Goal: Use online tool/utility: Utilize a website feature to perform a specific function

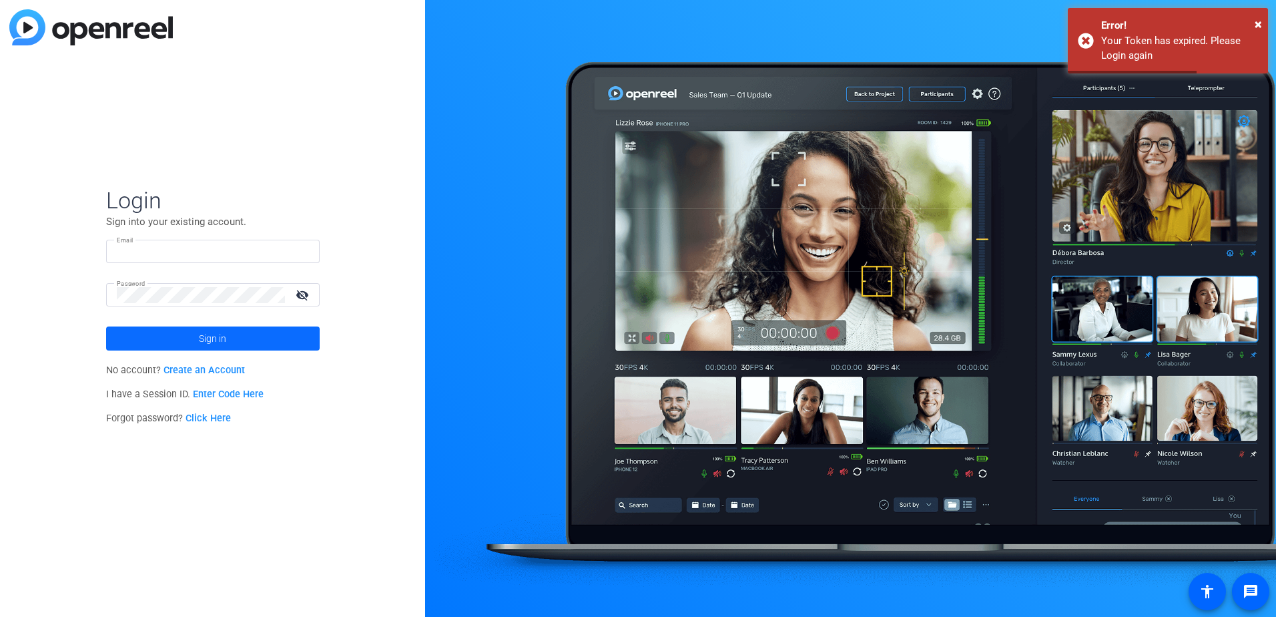
type input "[PERSON_NAME][EMAIL_ADDRESS][PERSON_NAME][DOMAIN_NAME]"
click at [207, 336] on span "Sign in" at bounding box center [212, 338] width 27 height 33
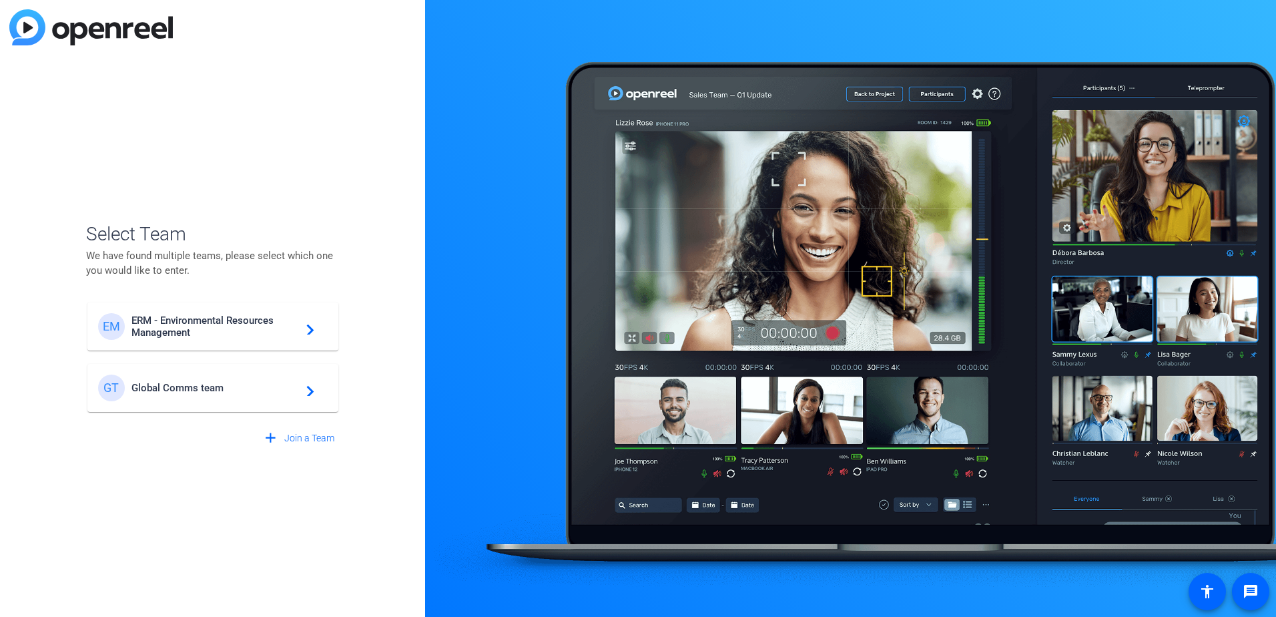
click at [191, 324] on span "ERM - Environmental Resources Management" at bounding box center [214, 326] width 167 height 24
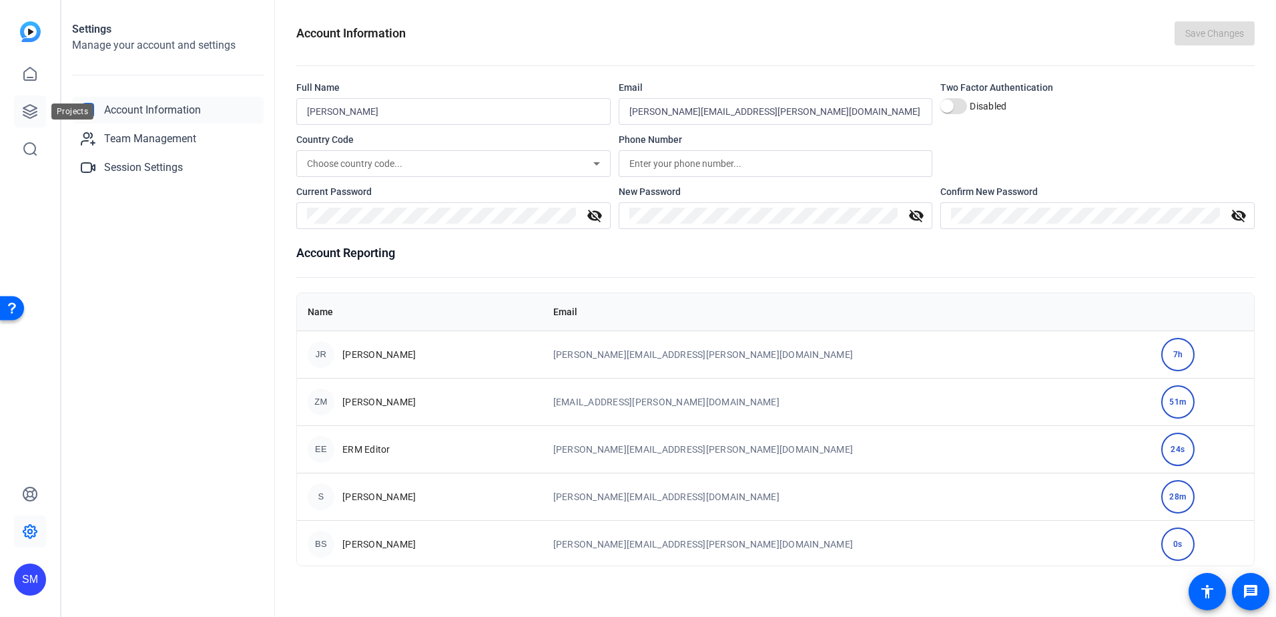
click at [30, 105] on icon at bounding box center [29, 111] width 13 height 13
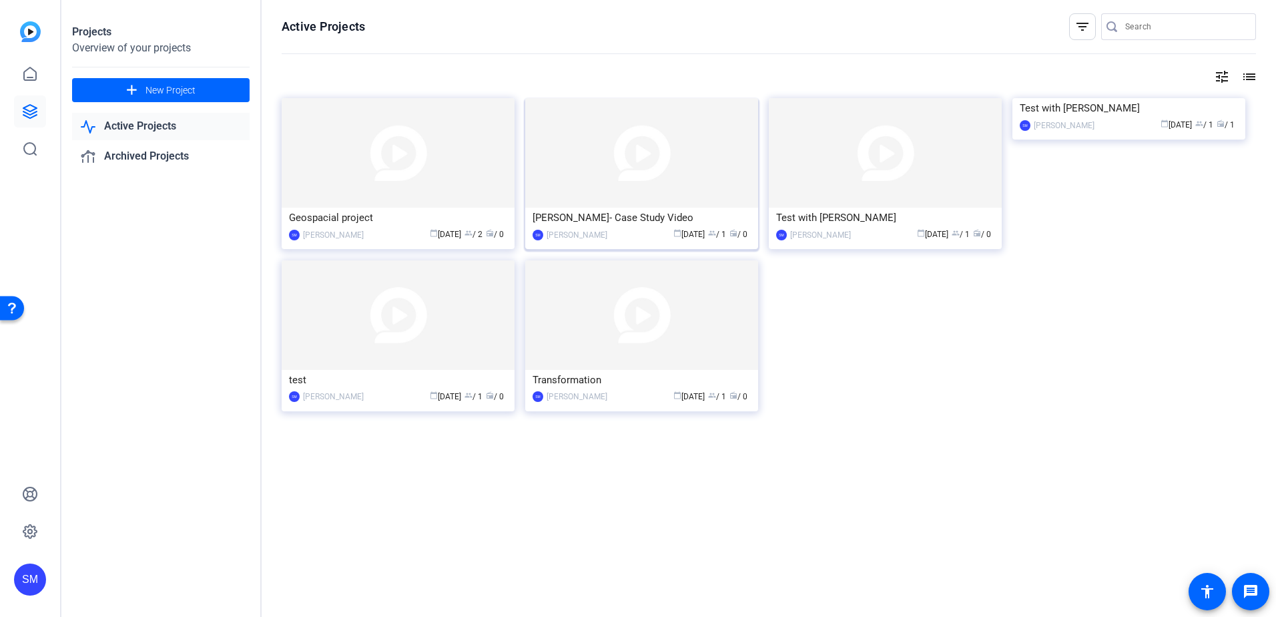
click at [626, 137] on img at bounding box center [641, 152] width 233 height 109
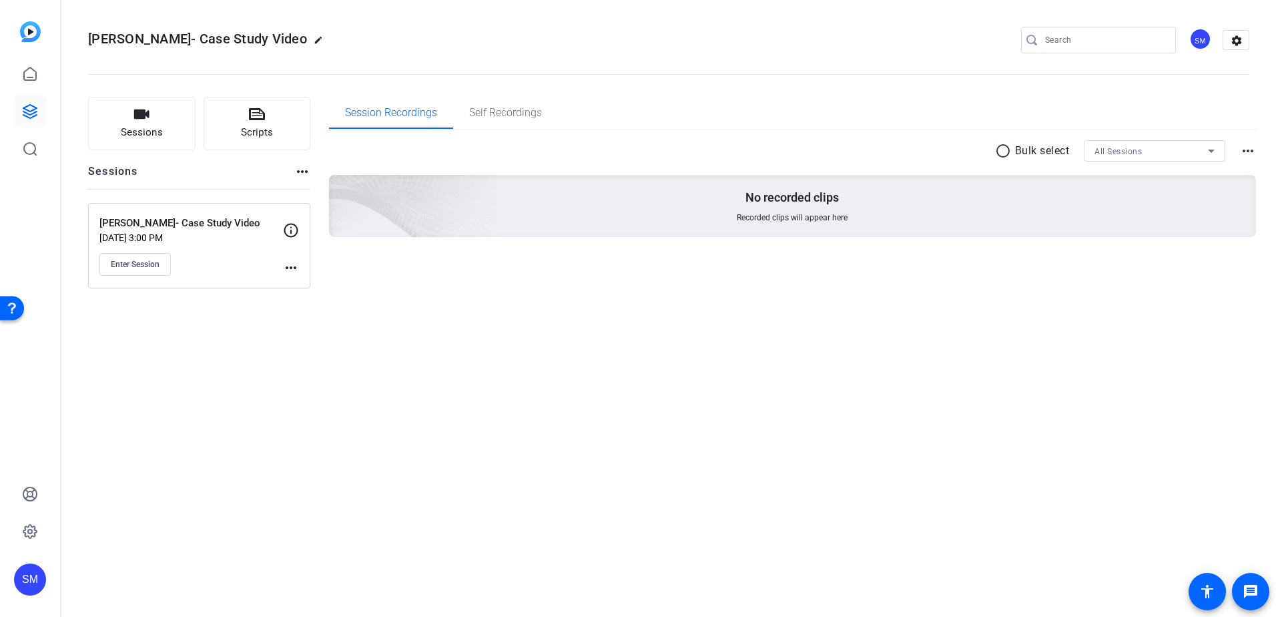
click at [290, 267] on mat-icon "more_horiz" at bounding box center [291, 268] width 16 height 16
click at [145, 267] on div at bounding box center [638, 308] width 1276 height 617
click at [145, 260] on span "Enter Session" at bounding box center [135, 264] width 49 height 11
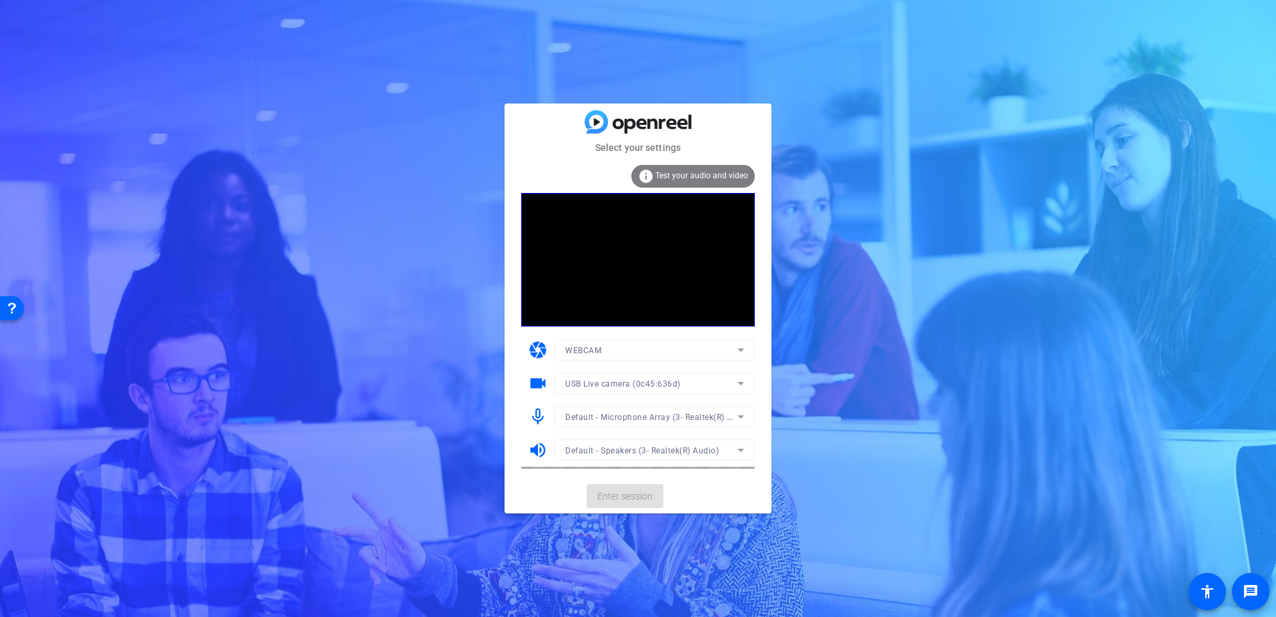
click at [679, 172] on span "Test your audio and video" at bounding box center [701, 175] width 93 height 9
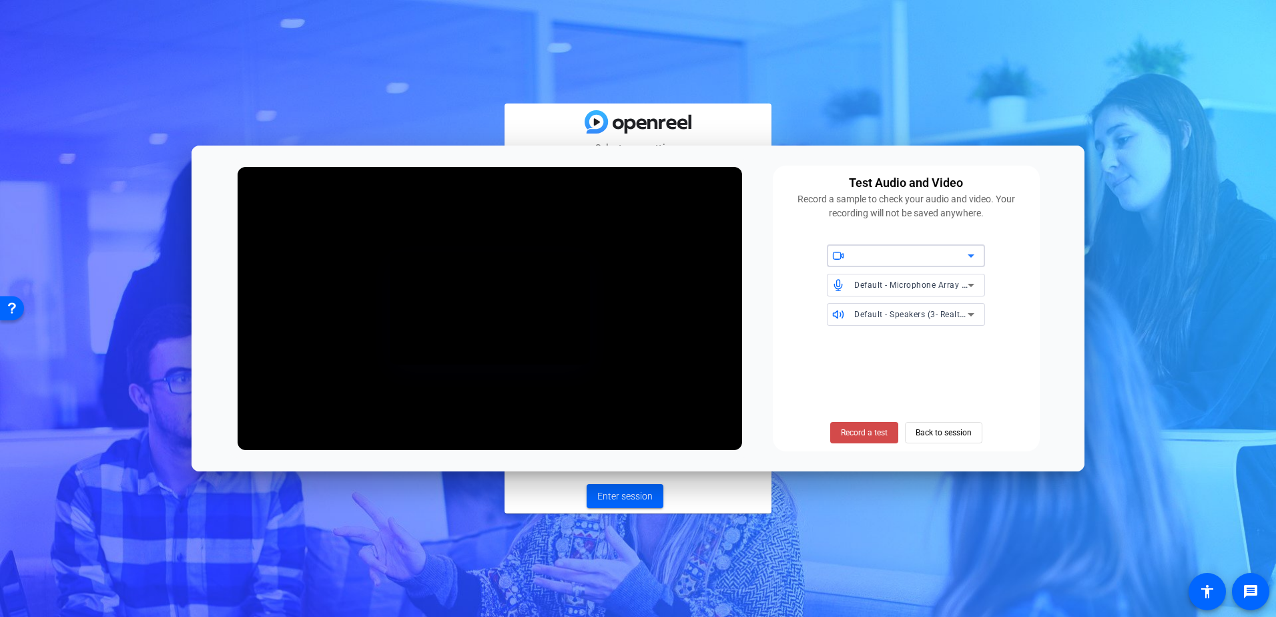
click at [853, 426] on span "Record a test" at bounding box center [864, 432] width 47 height 12
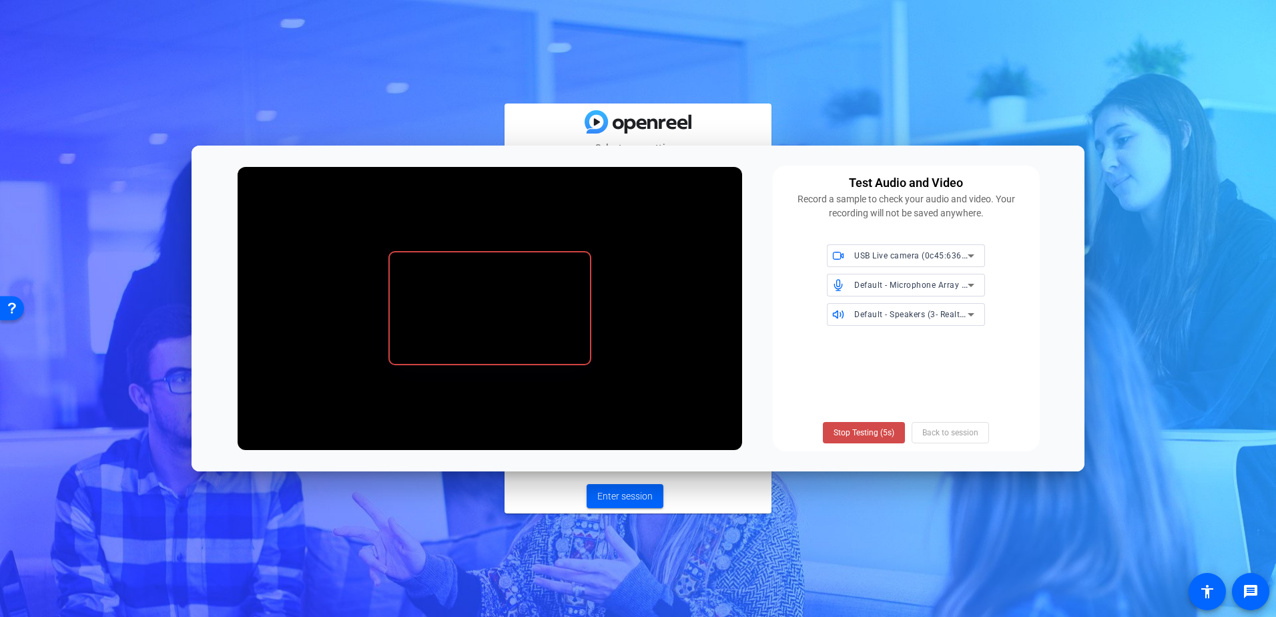
click at [852, 430] on span "Stop Testing (5s)" at bounding box center [863, 432] width 61 height 12
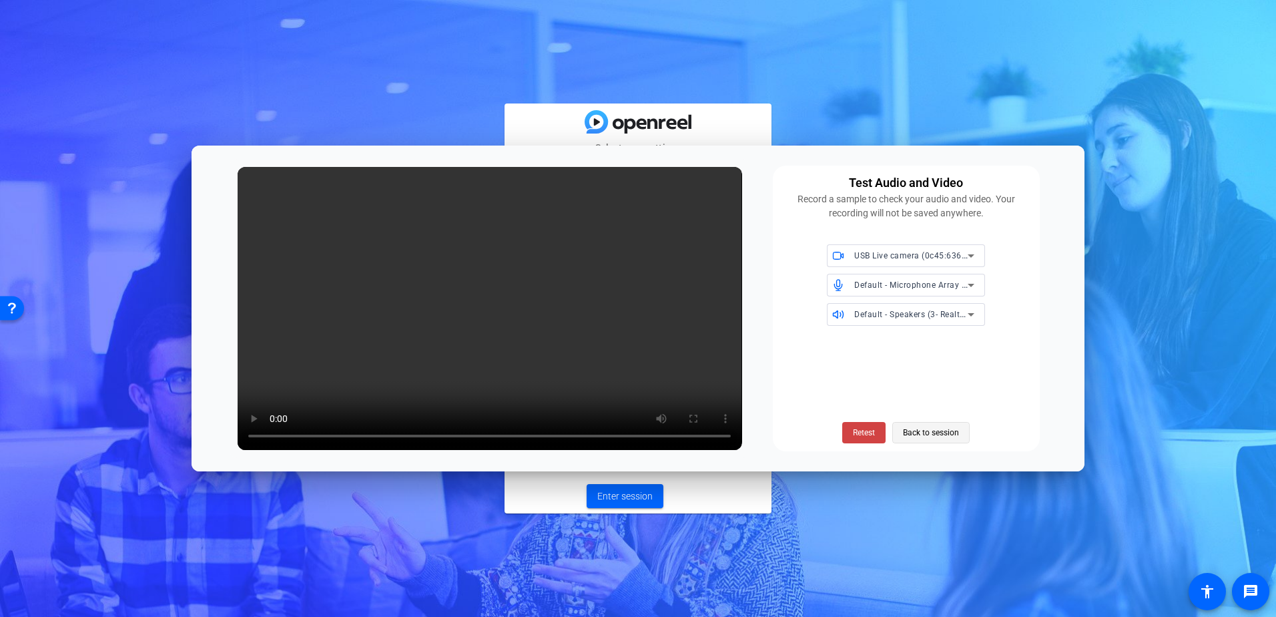
click at [942, 432] on span "Back to session" at bounding box center [931, 432] width 56 height 25
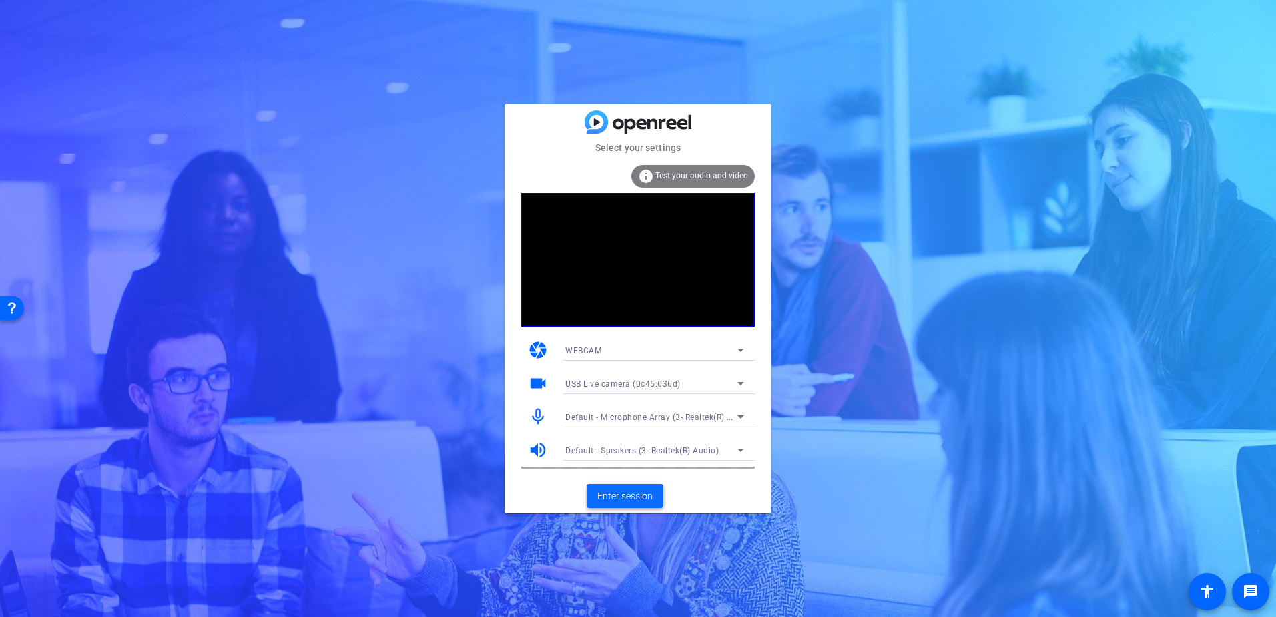
click at [627, 490] on span "Enter session" at bounding box center [624, 496] width 55 height 14
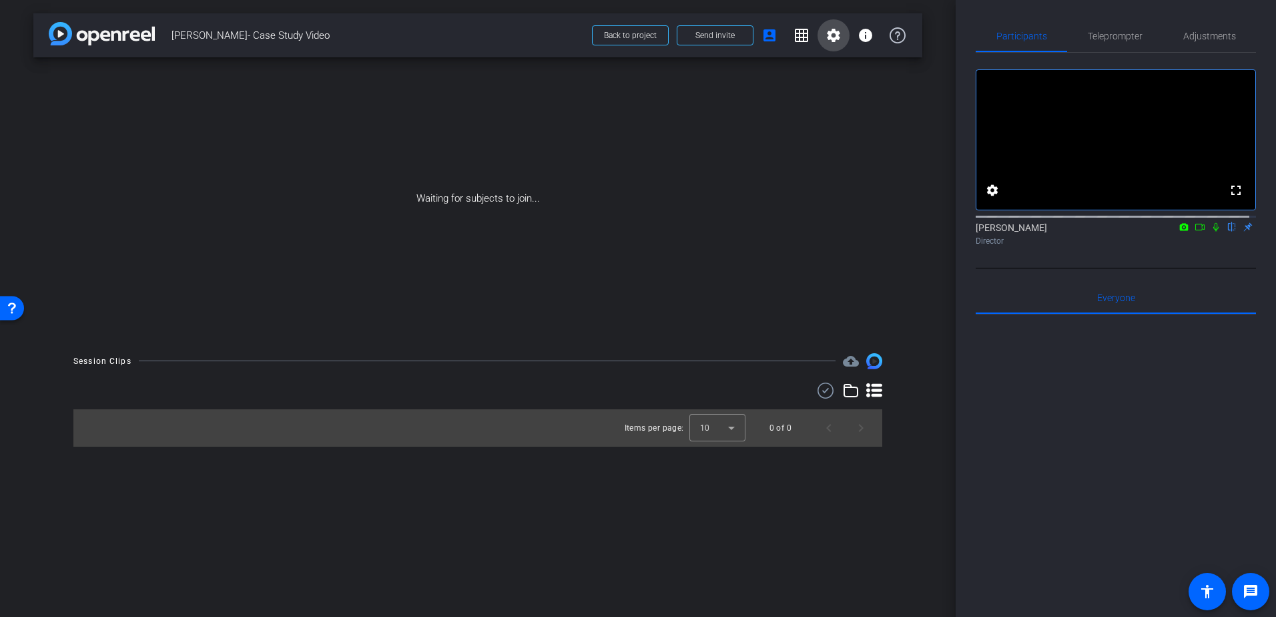
click at [835, 39] on mat-icon "settings" at bounding box center [833, 35] width 16 height 16
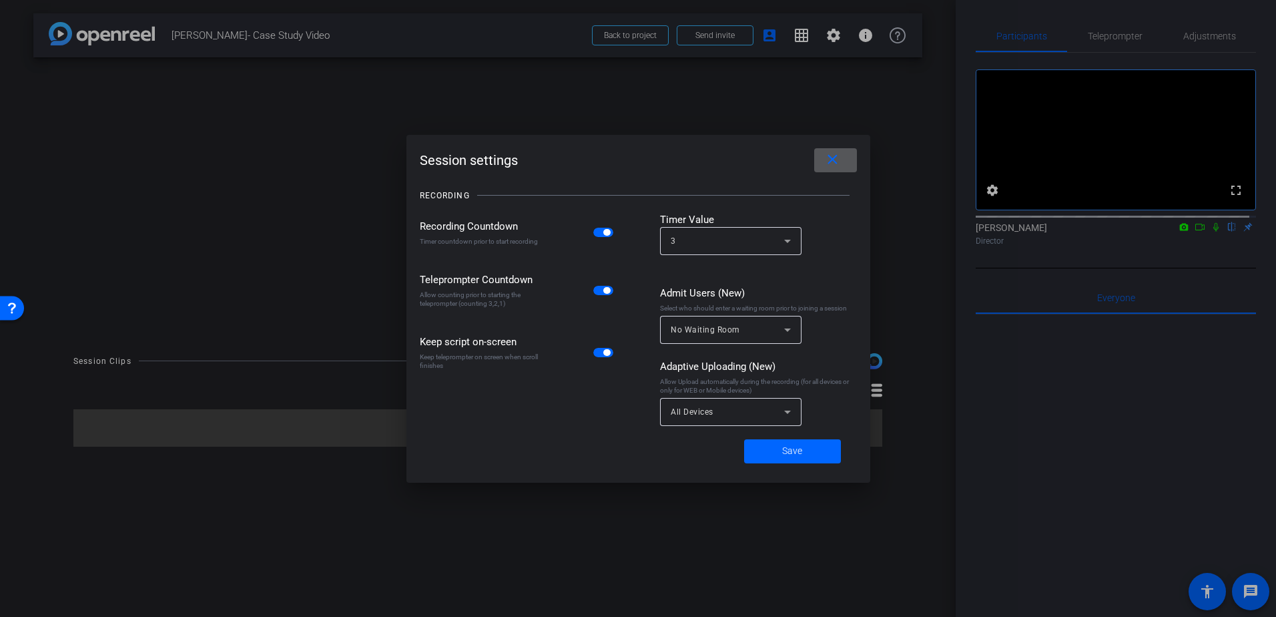
click at [839, 157] on mat-icon "close" at bounding box center [832, 159] width 17 height 17
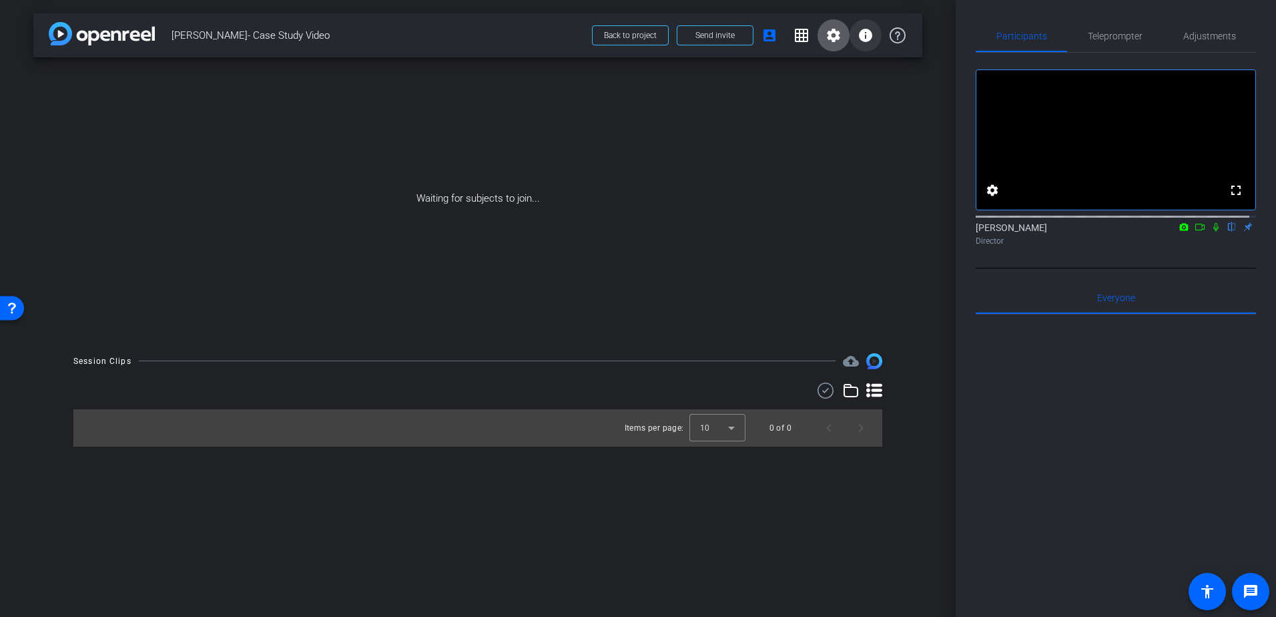
click at [859, 35] on mat-icon "info" at bounding box center [865, 35] width 16 height 16
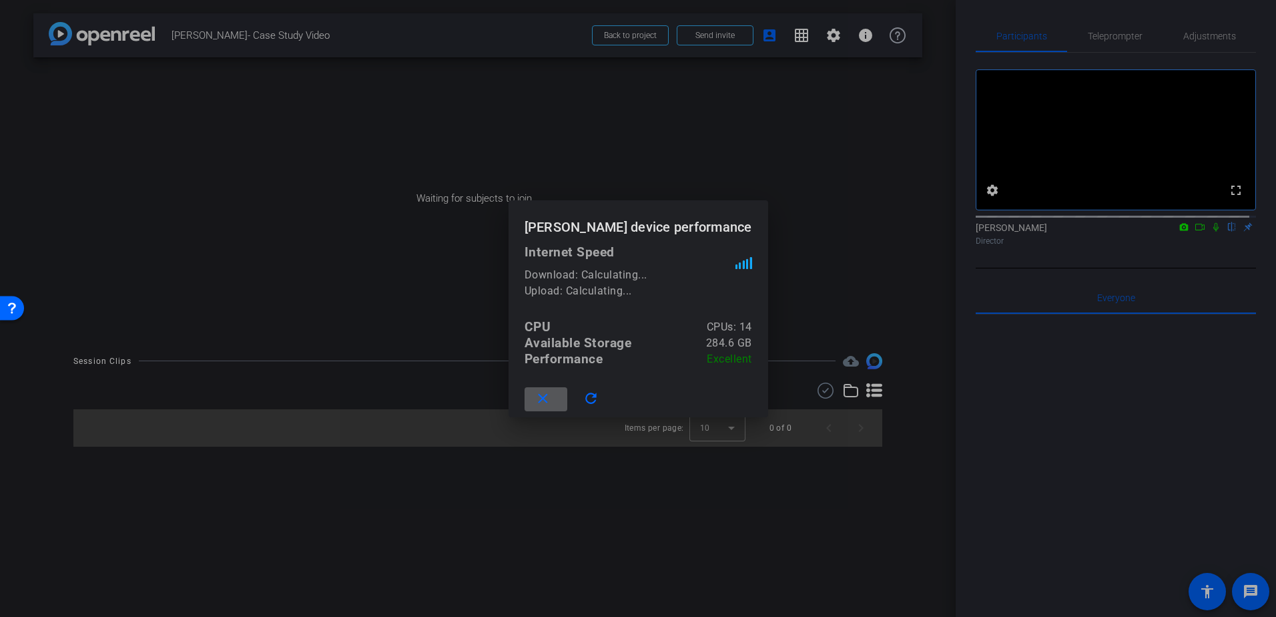
click at [867, 30] on div at bounding box center [638, 308] width 1276 height 617
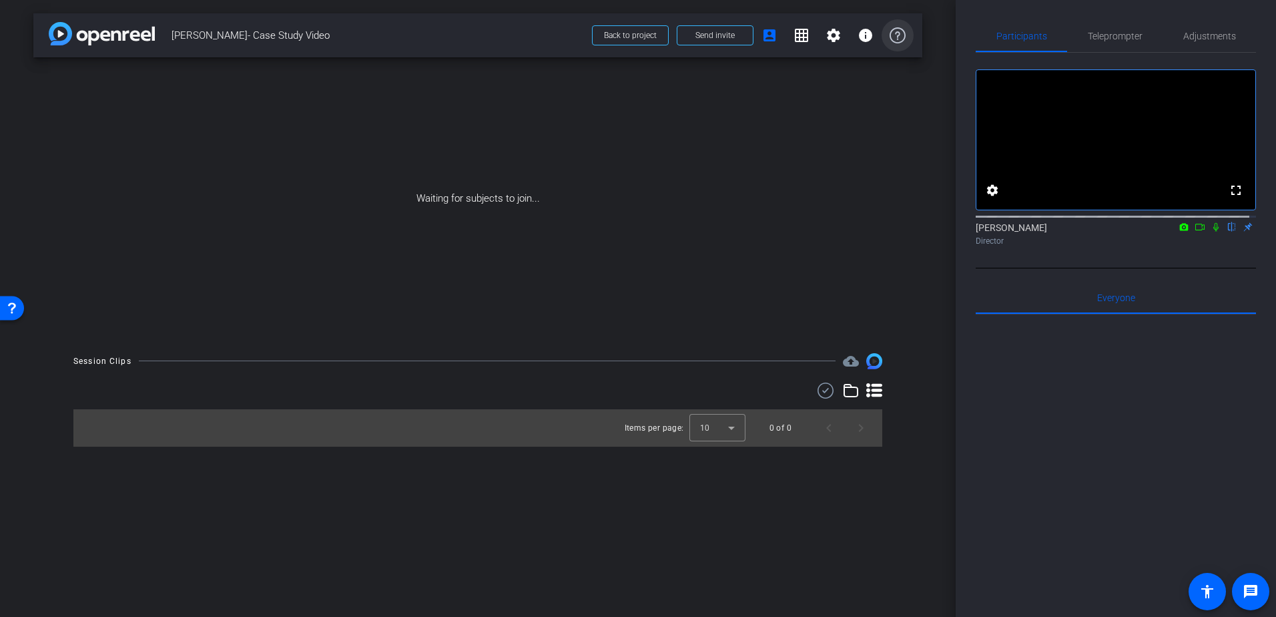
click at [891, 31] on icon at bounding box center [897, 35] width 16 height 16
click at [709, 31] on span "Send invite" at bounding box center [714, 35] width 39 height 11
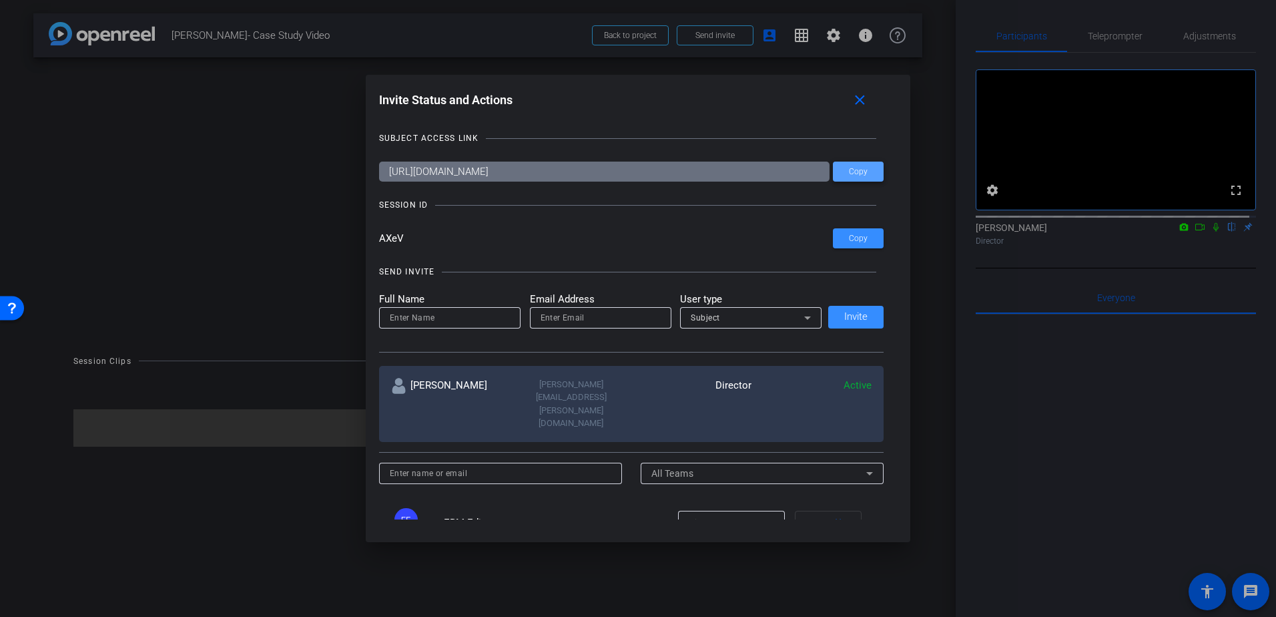
click at [857, 171] on span "Copy" at bounding box center [858, 172] width 19 height 10
click at [867, 102] on mat-icon "close" at bounding box center [859, 100] width 17 height 17
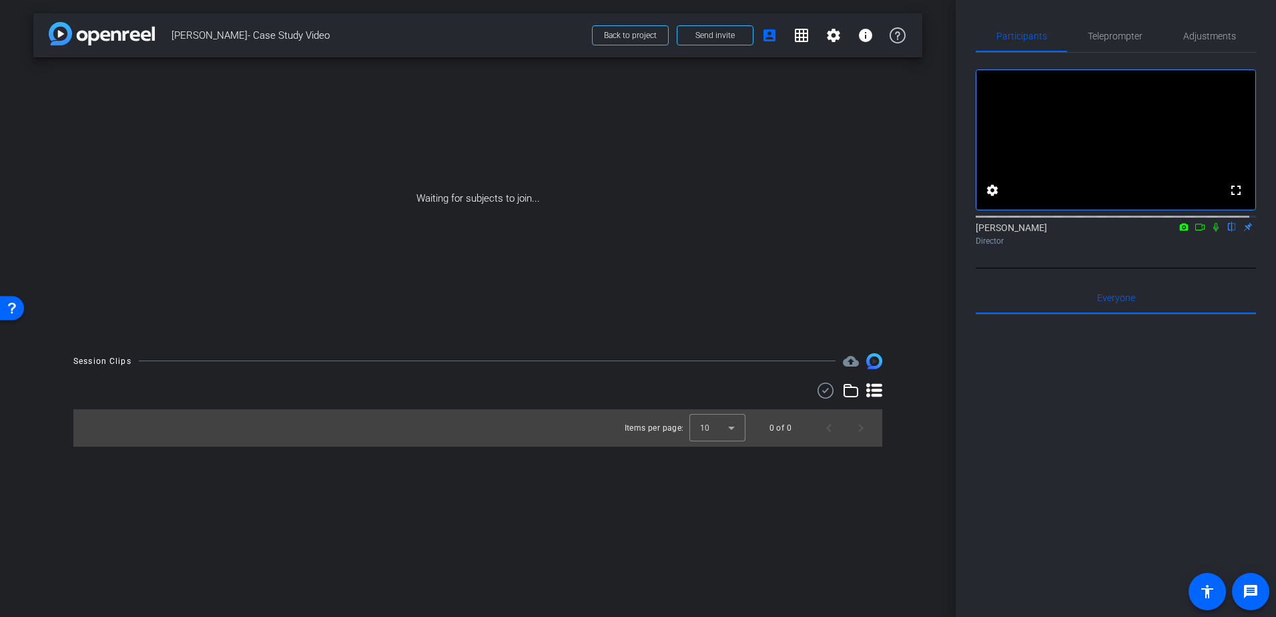
click at [220, 144] on div "Waiting for subjects to join..." at bounding box center [477, 198] width 889 height 282
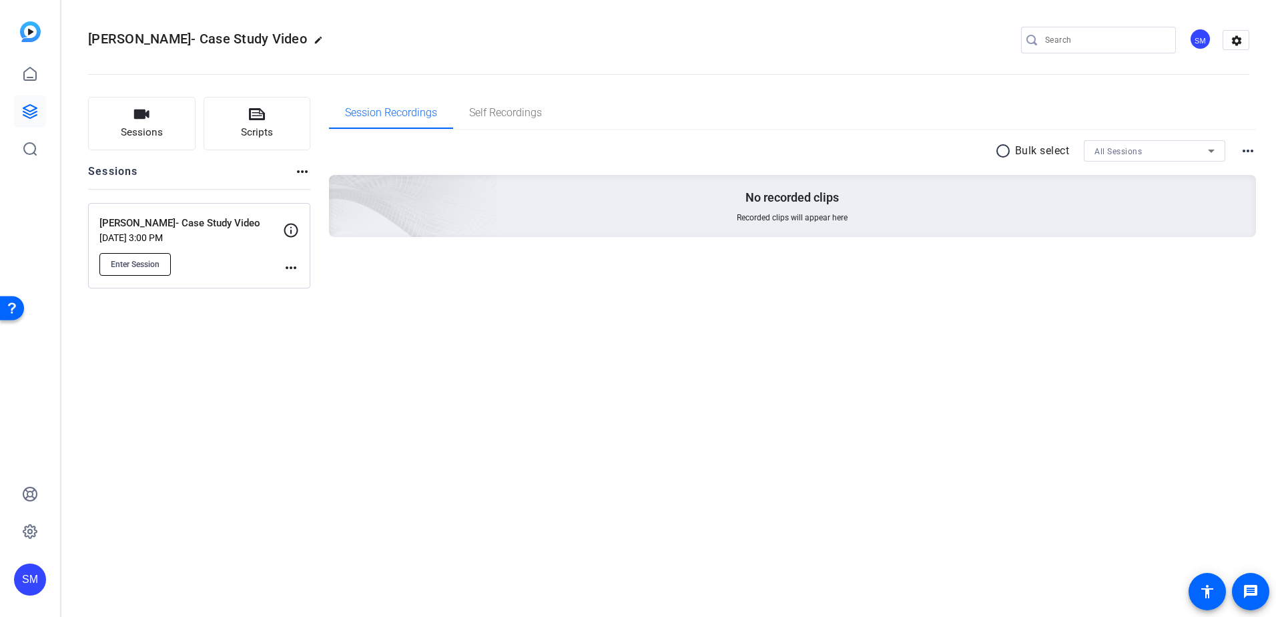
click at [133, 270] on button "Enter Session" at bounding box center [134, 264] width 71 height 23
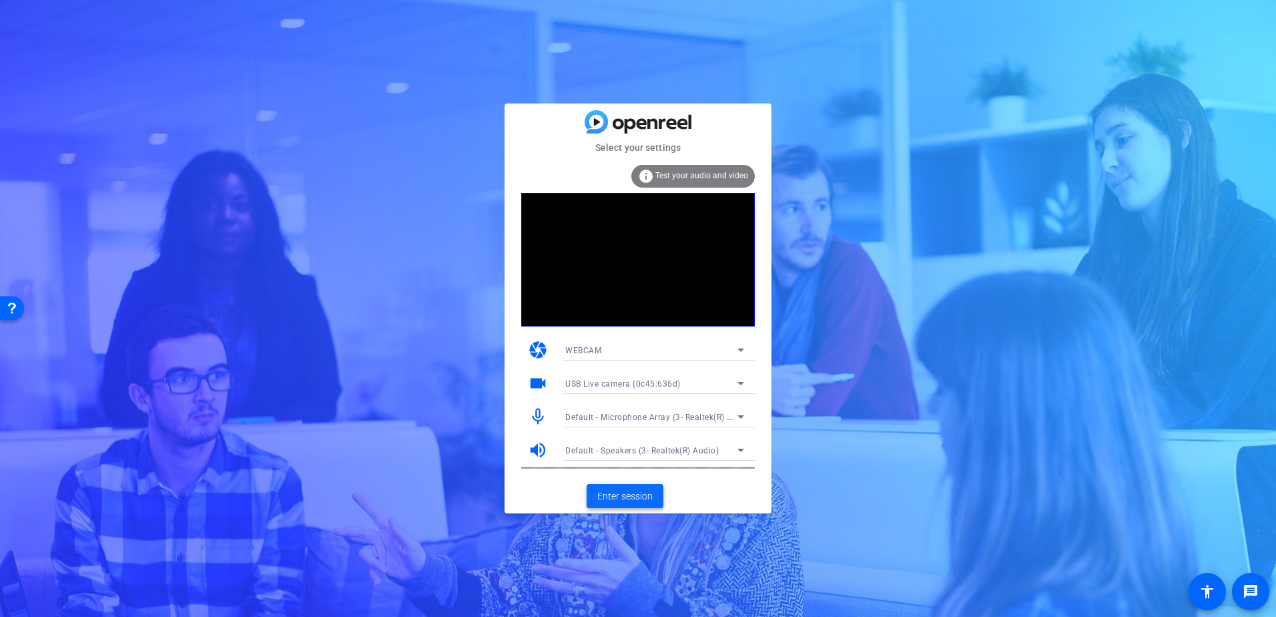
click at [633, 489] on span "Enter session" at bounding box center [624, 496] width 55 height 14
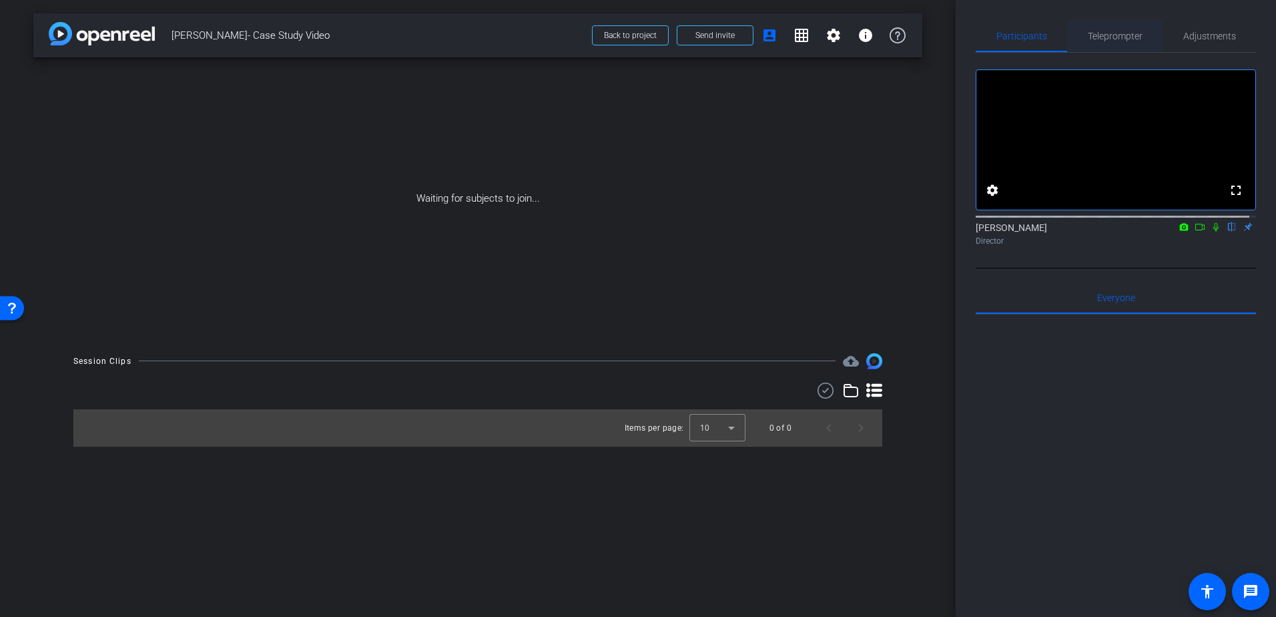
click at [1112, 35] on span "Teleprompter" at bounding box center [1115, 35] width 55 height 9
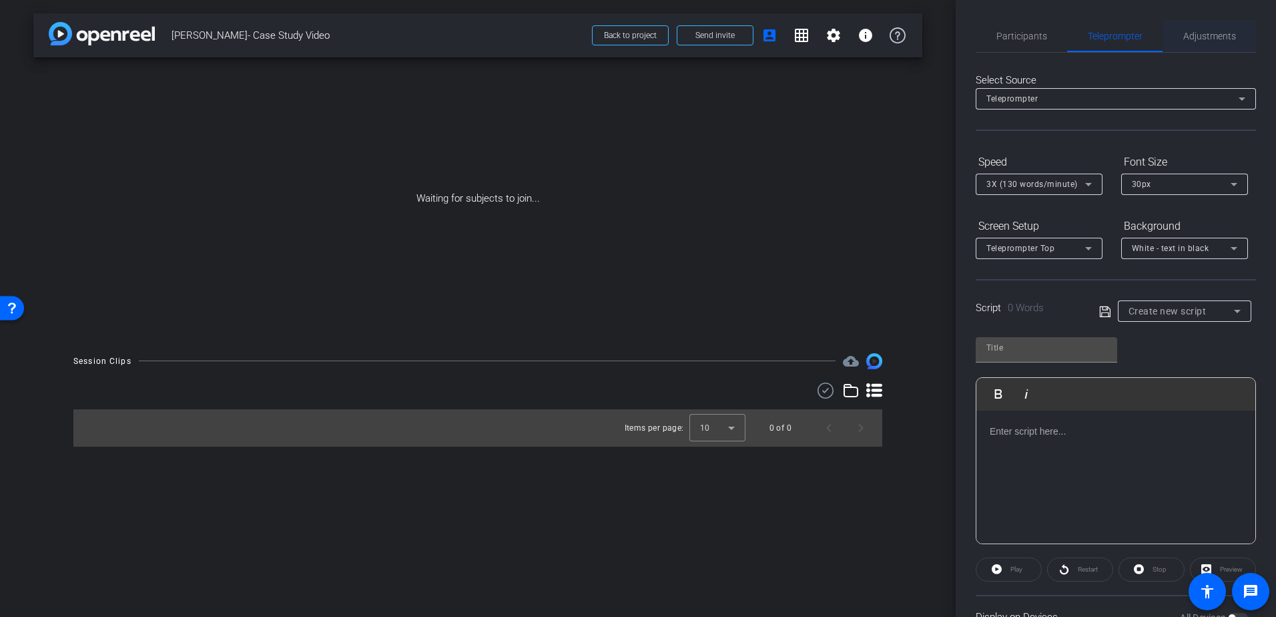
click at [1210, 40] on span "Adjustments" at bounding box center [1209, 35] width 53 height 9
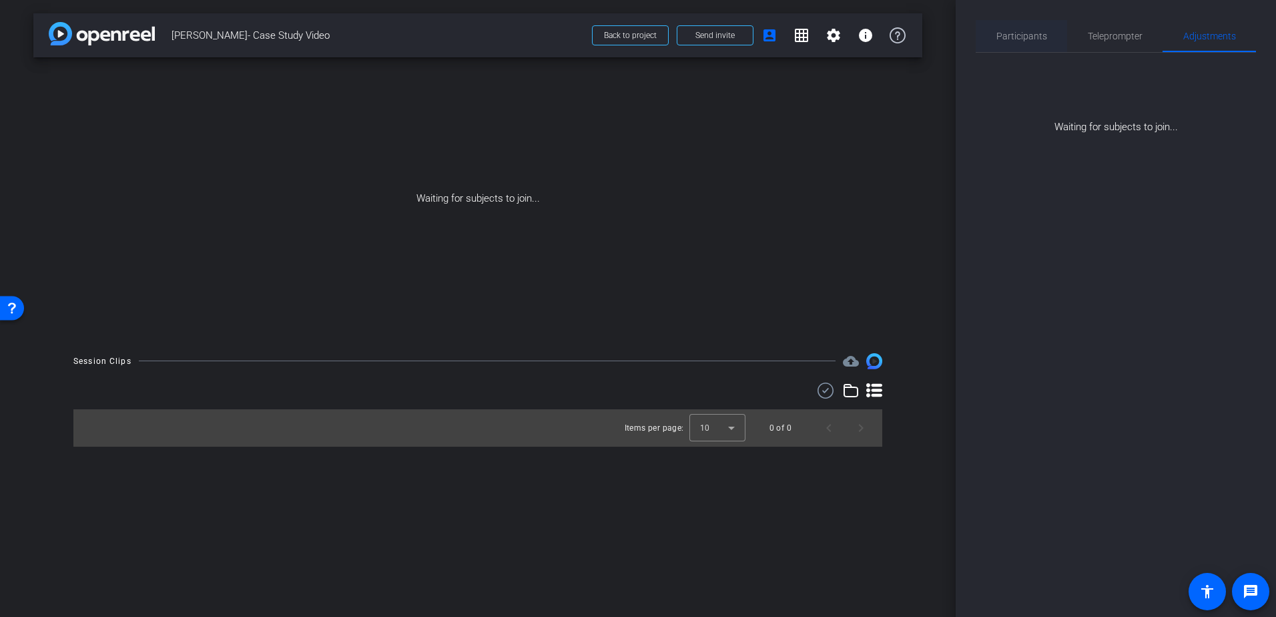
click at [1020, 34] on span "Participants" at bounding box center [1021, 35] width 51 height 9
